Goal: Task Accomplishment & Management: Manage account settings

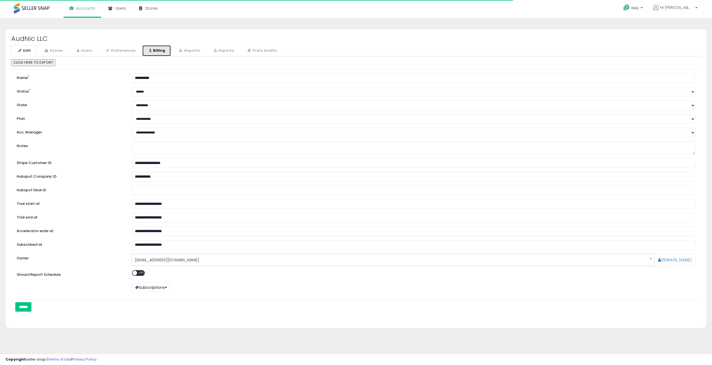
click at [150, 49] on link "Billing" at bounding box center [156, 50] width 29 height 11
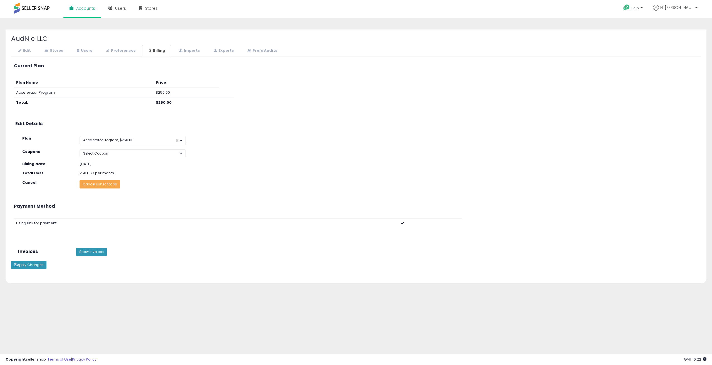
click at [103, 184] on button "Cancel subscription" at bounding box center [99, 184] width 41 height 8
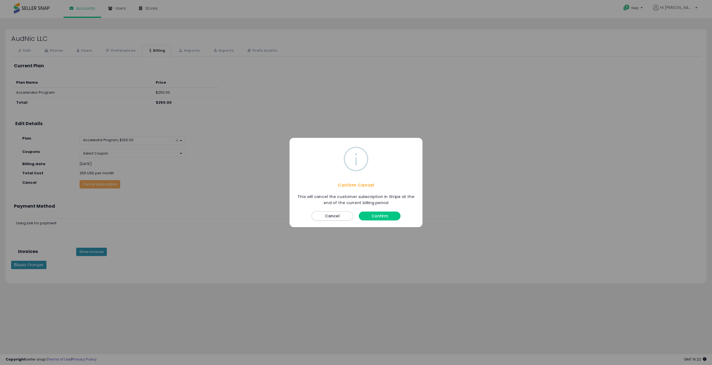
click at [382, 213] on button "Confirm" at bounding box center [380, 216] width 42 height 9
